Goal: Information Seeking & Learning: Learn about a topic

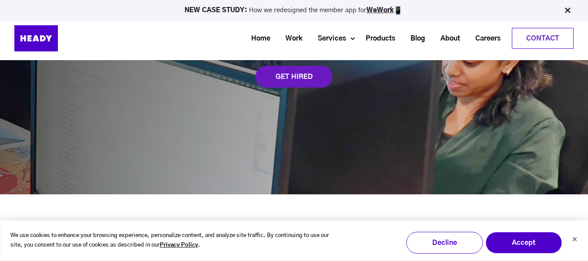
scroll to position [142, 0]
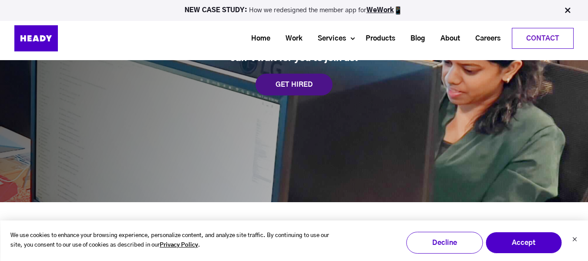
click at [313, 85] on div "GET HIRED" at bounding box center [294, 85] width 77 height 22
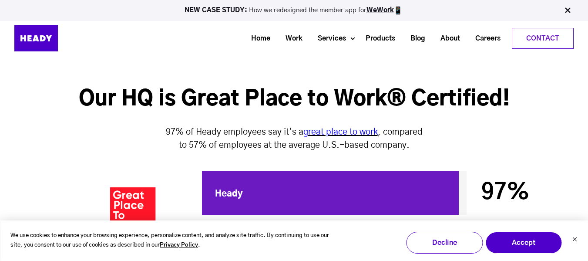
scroll to position [2373, 0]
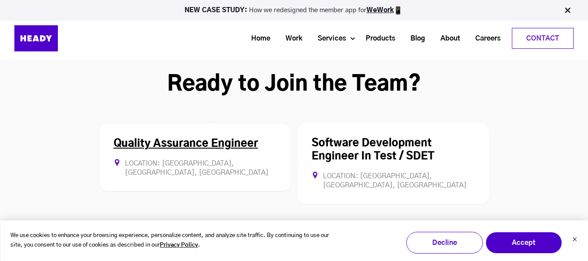
click at [216, 123] on div "Quality Assurance Engineer Location: [GEOGRAPHIC_DATA], [GEOGRAPHIC_DATA], [GEO…" at bounding box center [195, 157] width 191 height 69
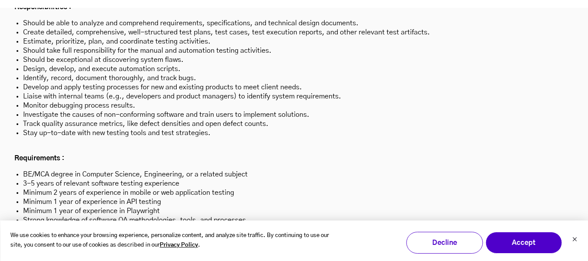
scroll to position [2695, 0]
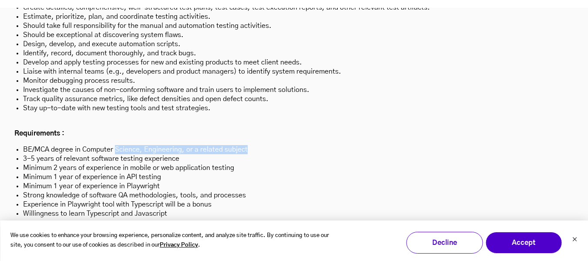
drag, startPoint x: 117, startPoint y: 108, endPoint x: 258, endPoint y: 108, distance: 140.6
click at [258, 145] on li "BE/MCA degree in Computer Science, Engineering, or a related subject" at bounding box center [294, 149] width 542 height 9
click at [226, 191] on li "Strong knowledge of software QA methodologies, tools, and processes" at bounding box center [294, 195] width 542 height 9
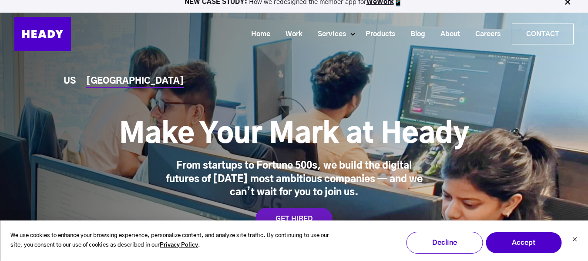
scroll to position [0, 0]
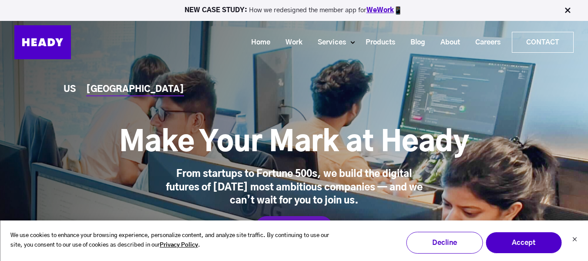
click at [378, 10] on link "WeWork" at bounding box center [380, 10] width 27 height 7
